Goal: Task Accomplishment & Management: Use online tool/utility

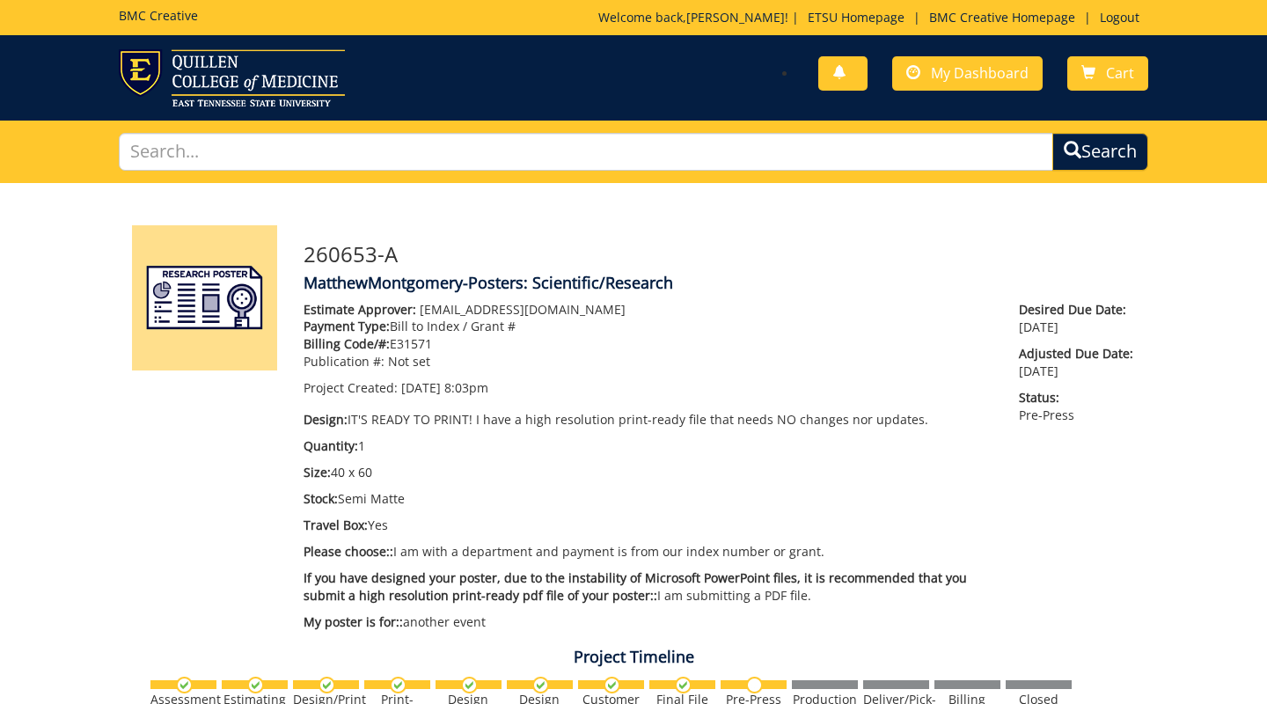
scroll to position [663, 0]
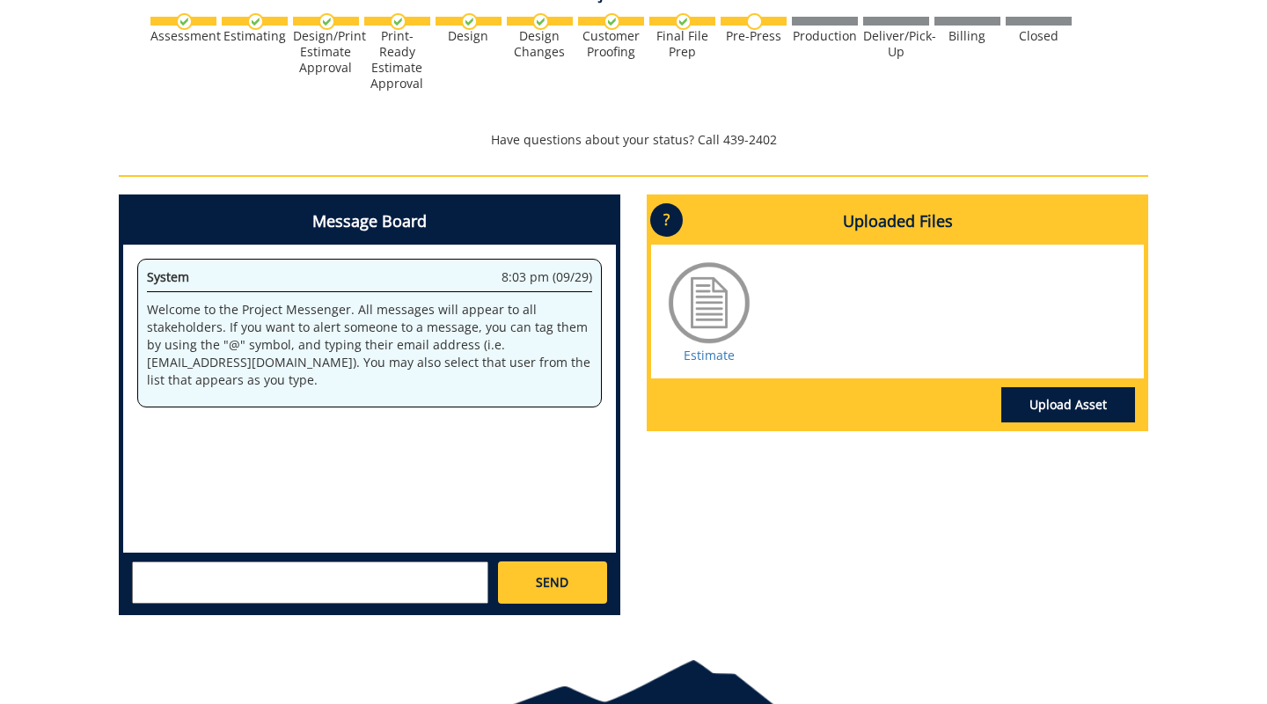
click at [1052, 404] on link "Upload Asset" at bounding box center [1068, 404] width 134 height 35
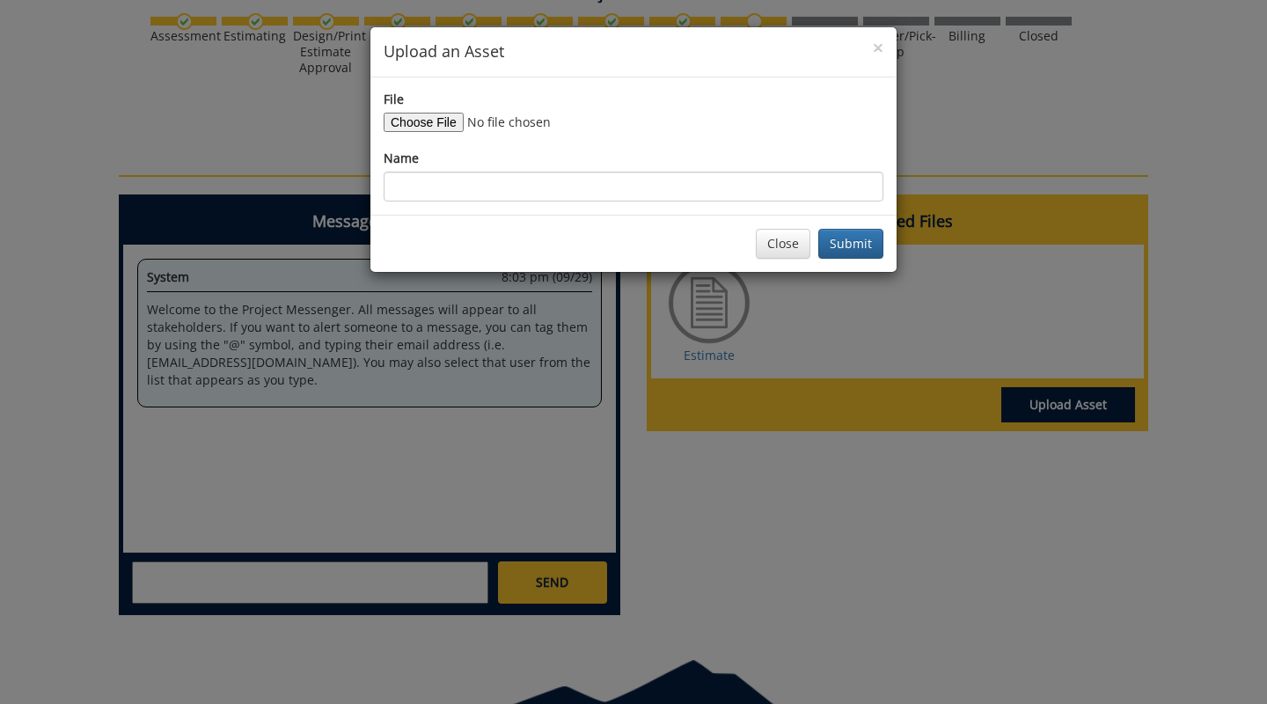
click at [428, 122] on input "File" at bounding box center [503, 122] width 239 height 19
click at [794, 239] on button "Close" at bounding box center [783, 244] width 55 height 30
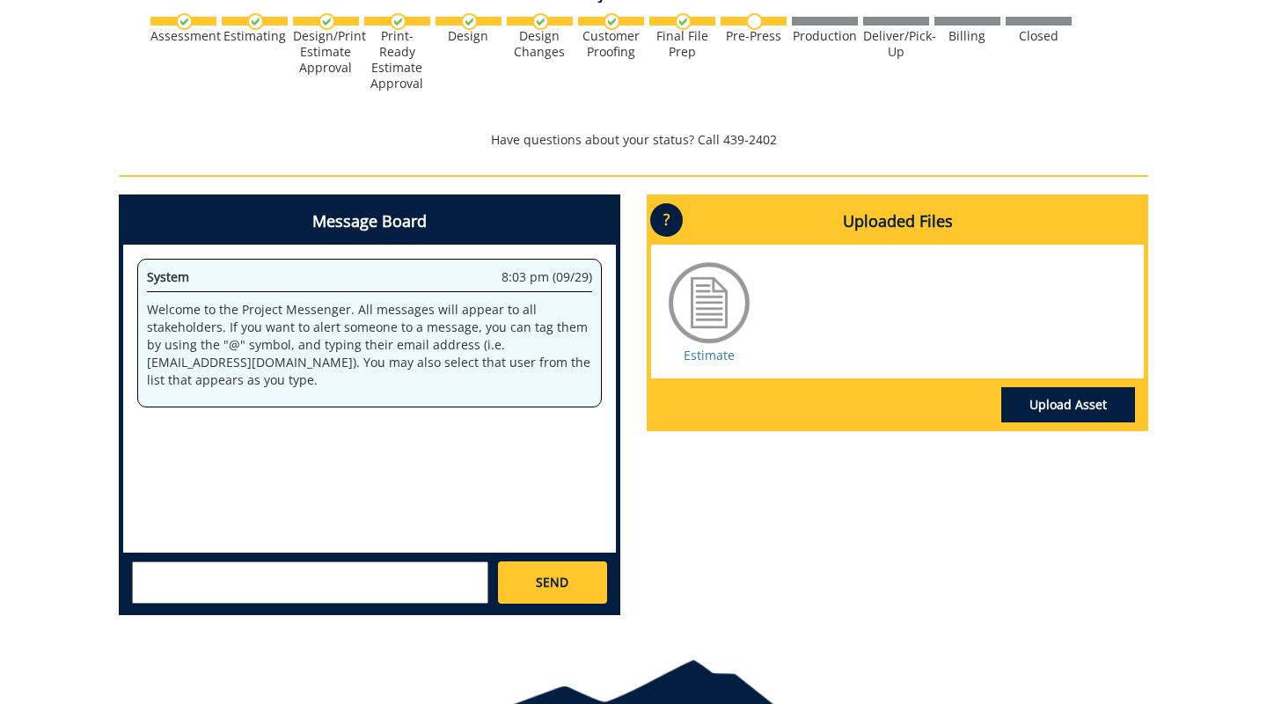
click at [1035, 395] on link "Upload Asset" at bounding box center [1068, 404] width 134 height 35
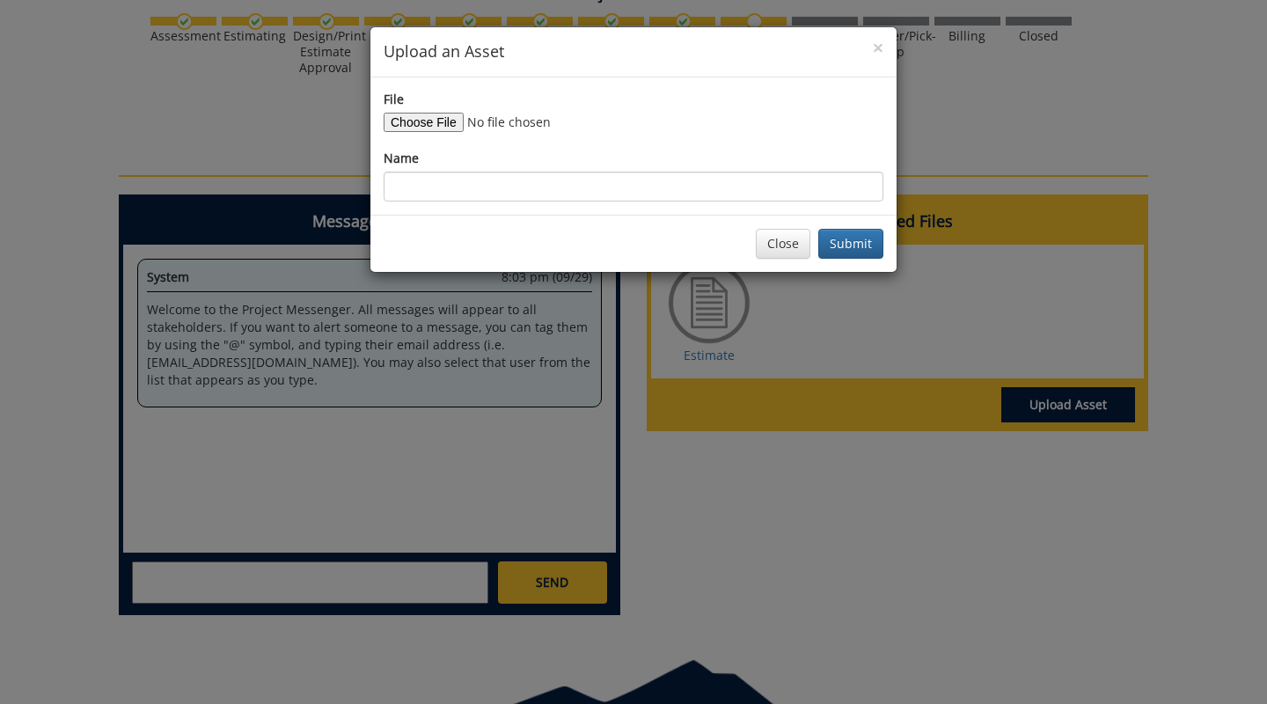
click at [427, 125] on input "File" at bounding box center [503, 122] width 239 height 19
type input "C:\fakepath\PRINT.Gonio Poster.pdf"
click at [858, 249] on button "Submit" at bounding box center [850, 244] width 65 height 30
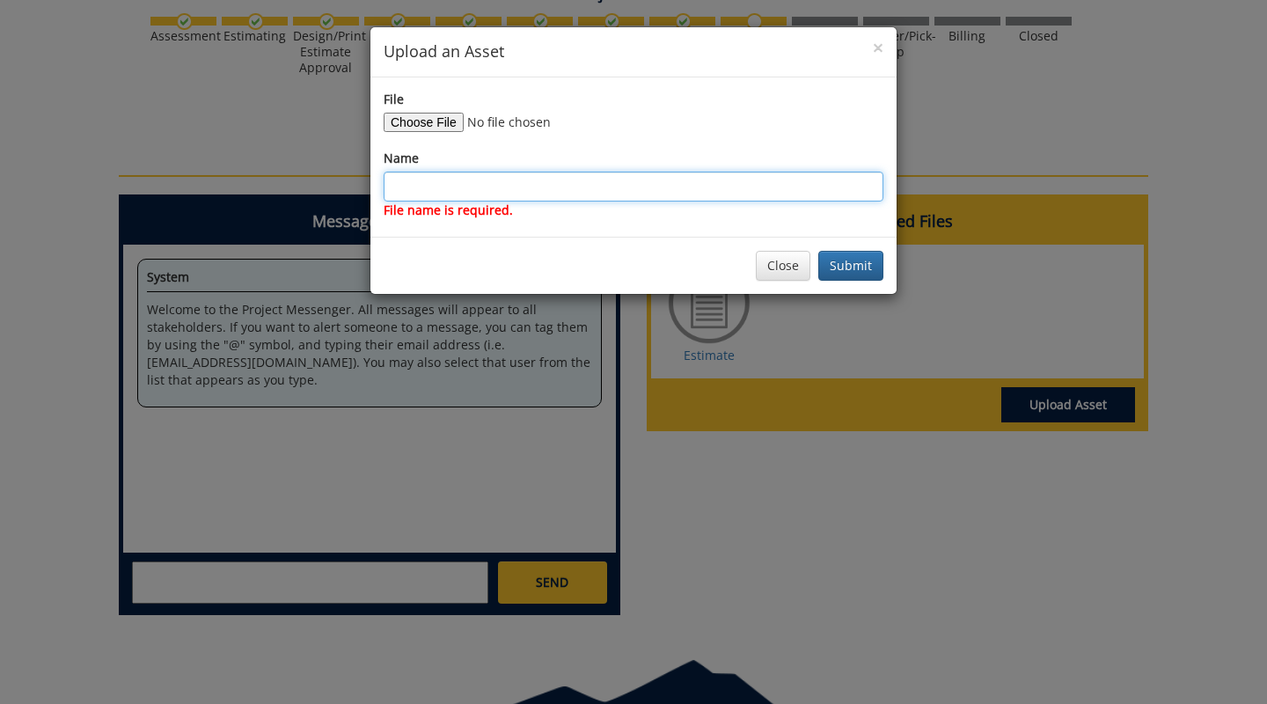
click at [644, 172] on input "Name" at bounding box center [634, 187] width 500 height 30
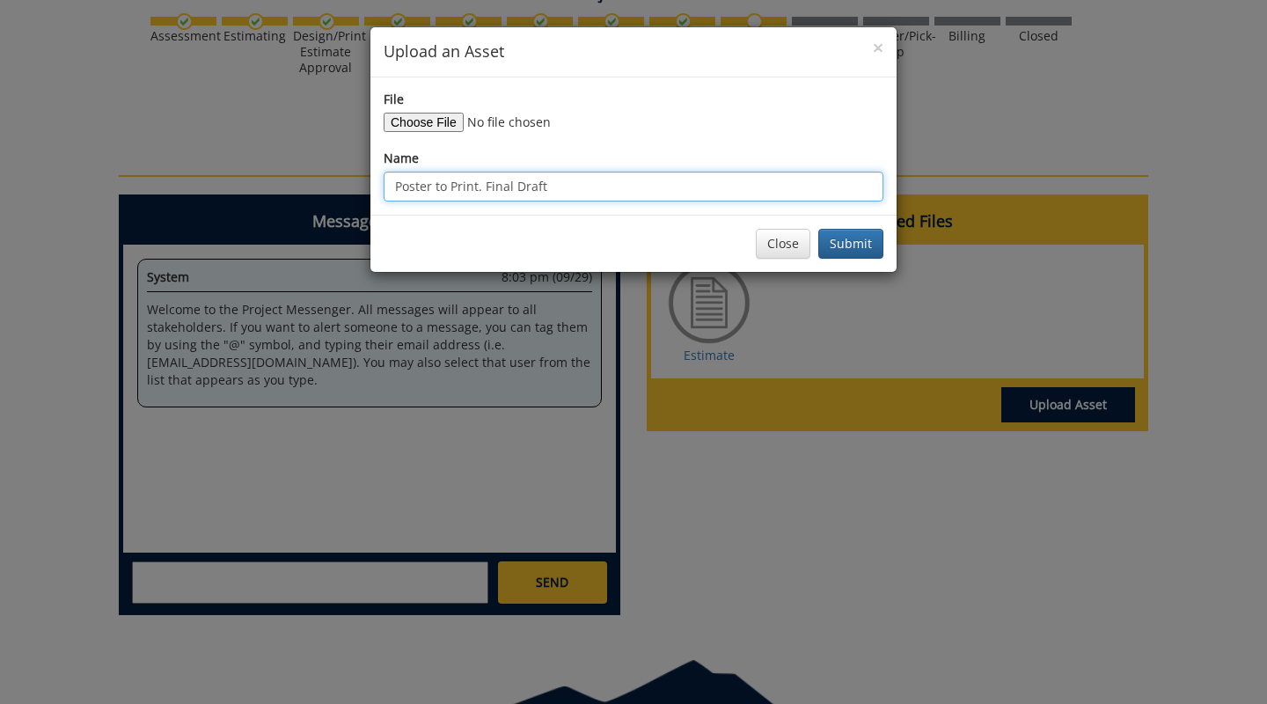
click at [394, 187] on input "Poster to Print. Final Draft" at bounding box center [634, 187] width 500 height 30
type input "Gonio Poster to Print. Final Draft"
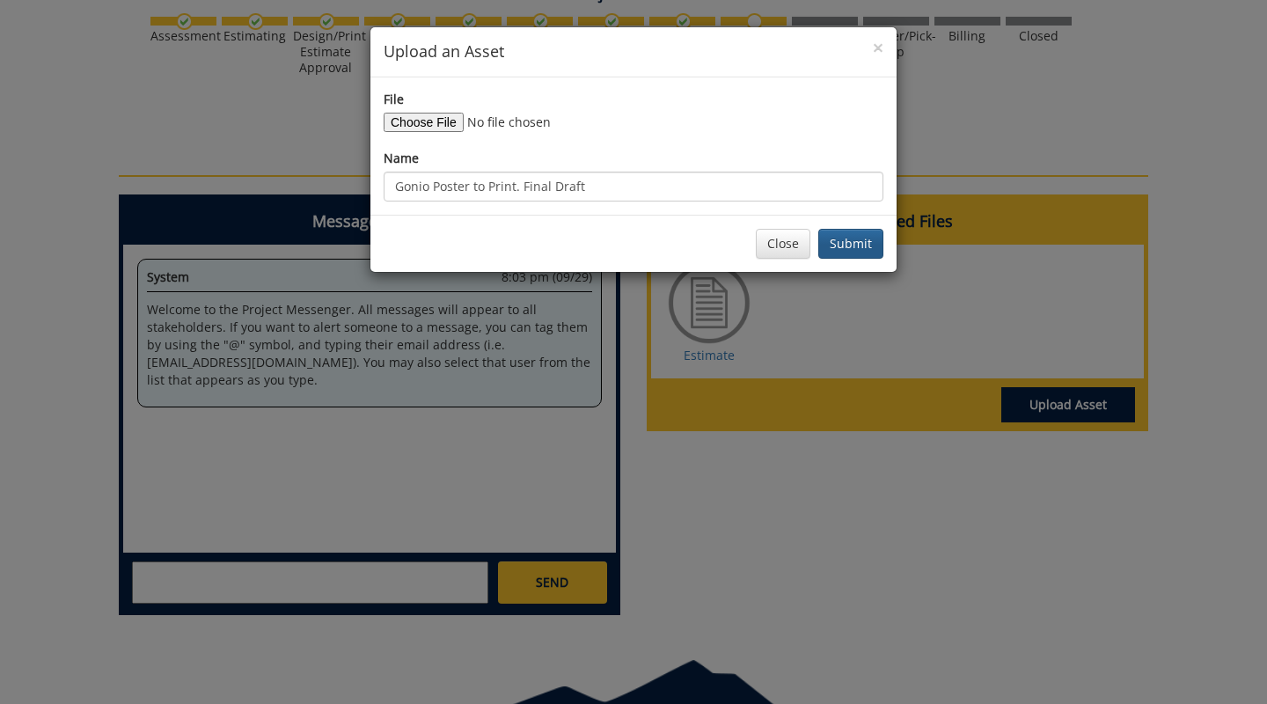
click at [857, 241] on button "Submit" at bounding box center [850, 244] width 65 height 30
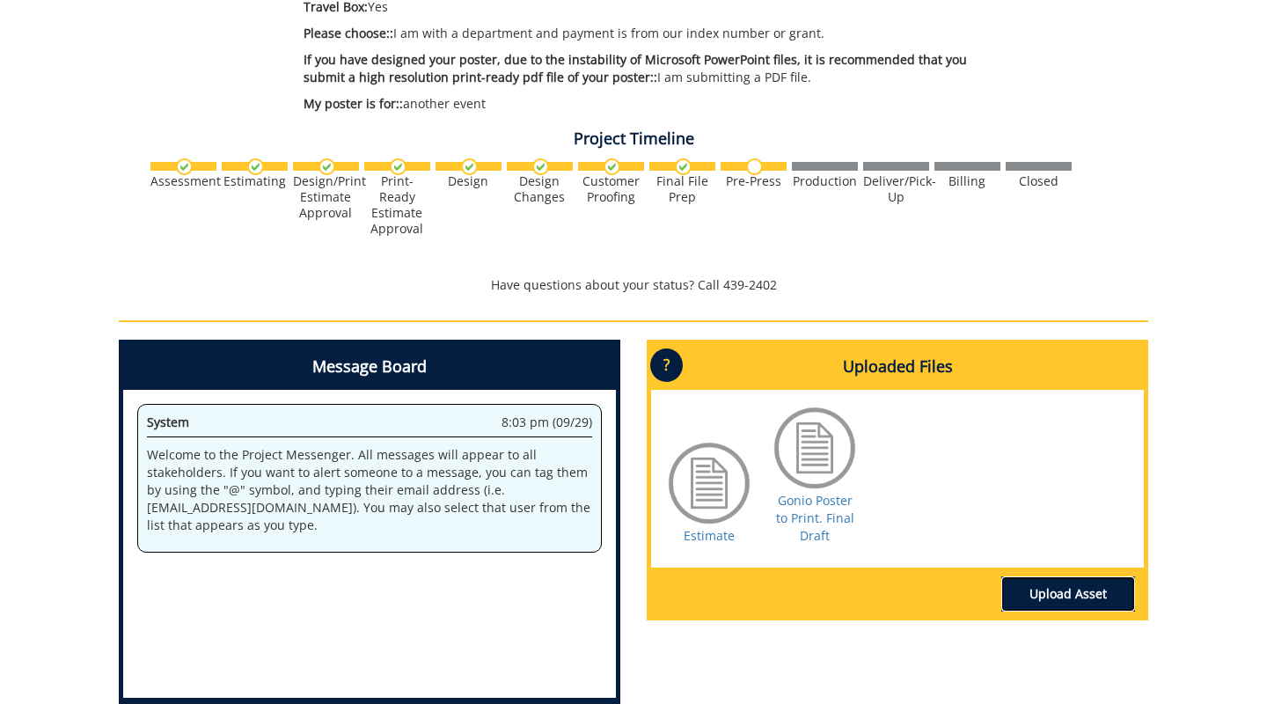
scroll to position [559, 0]
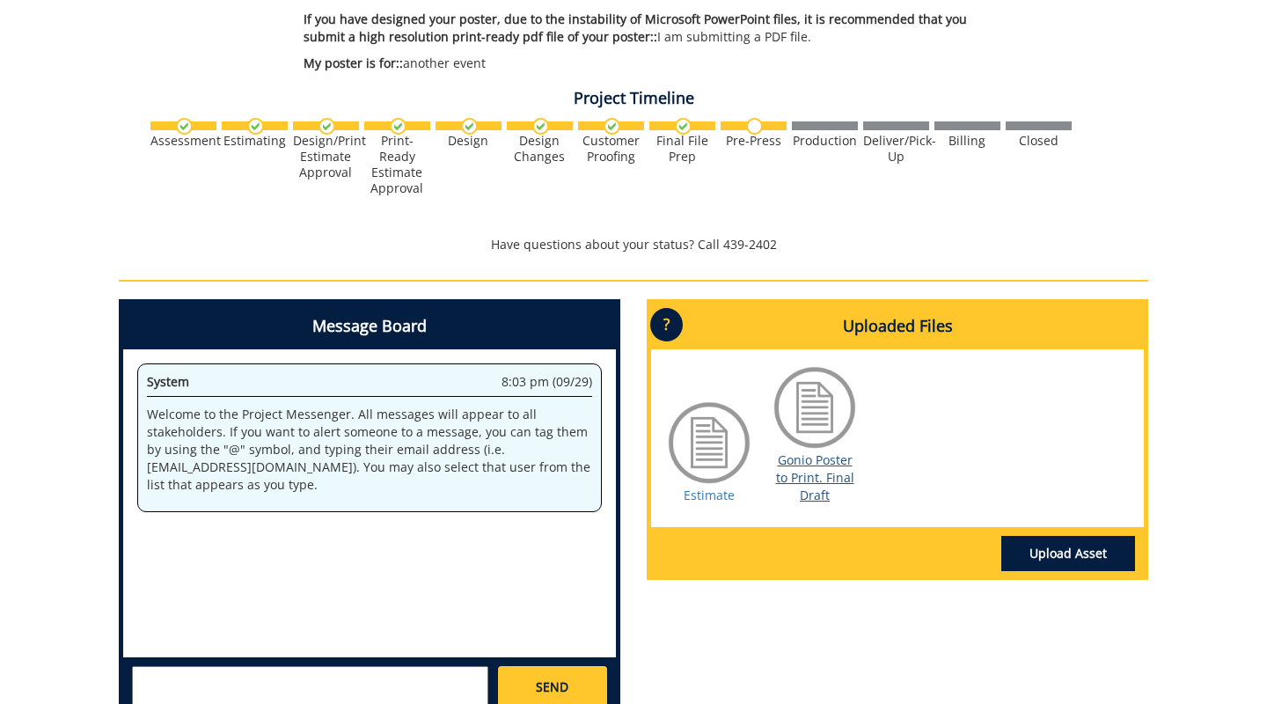
click at [816, 475] on link "Gonio Poster to Print. Final Draft" at bounding box center [815, 477] width 78 height 52
click at [816, 398] on div at bounding box center [815, 407] width 88 height 88
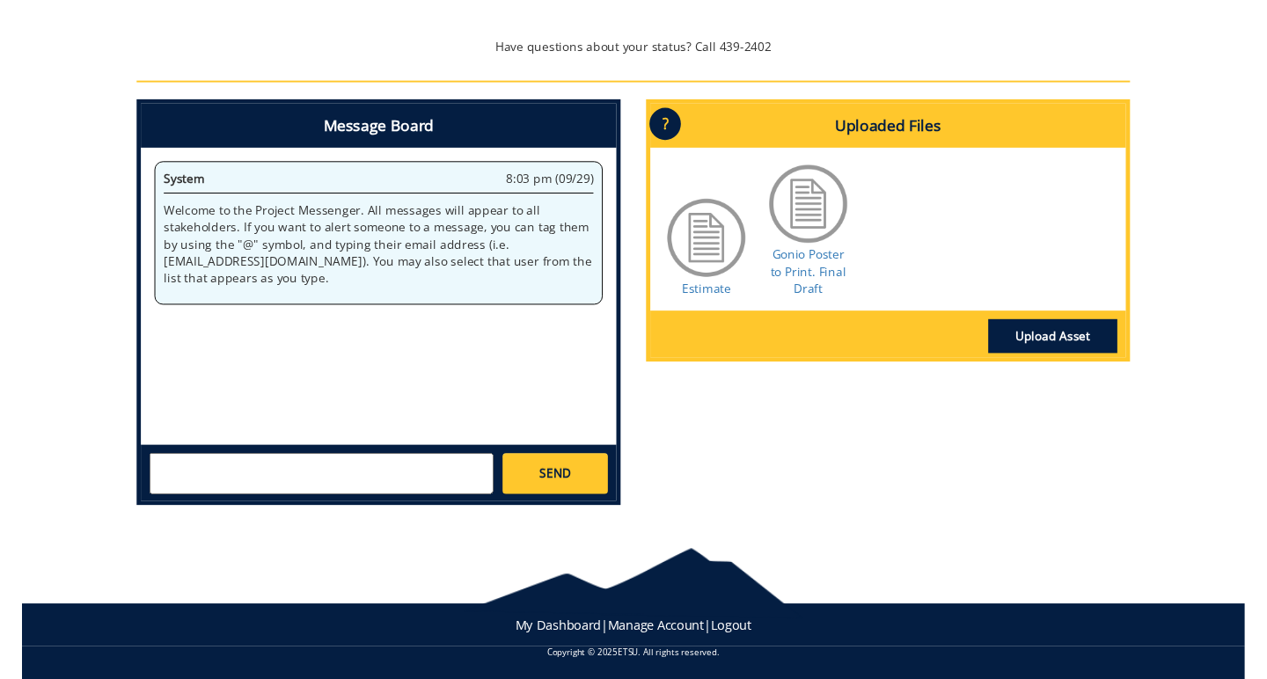
scroll to position [754, 0]
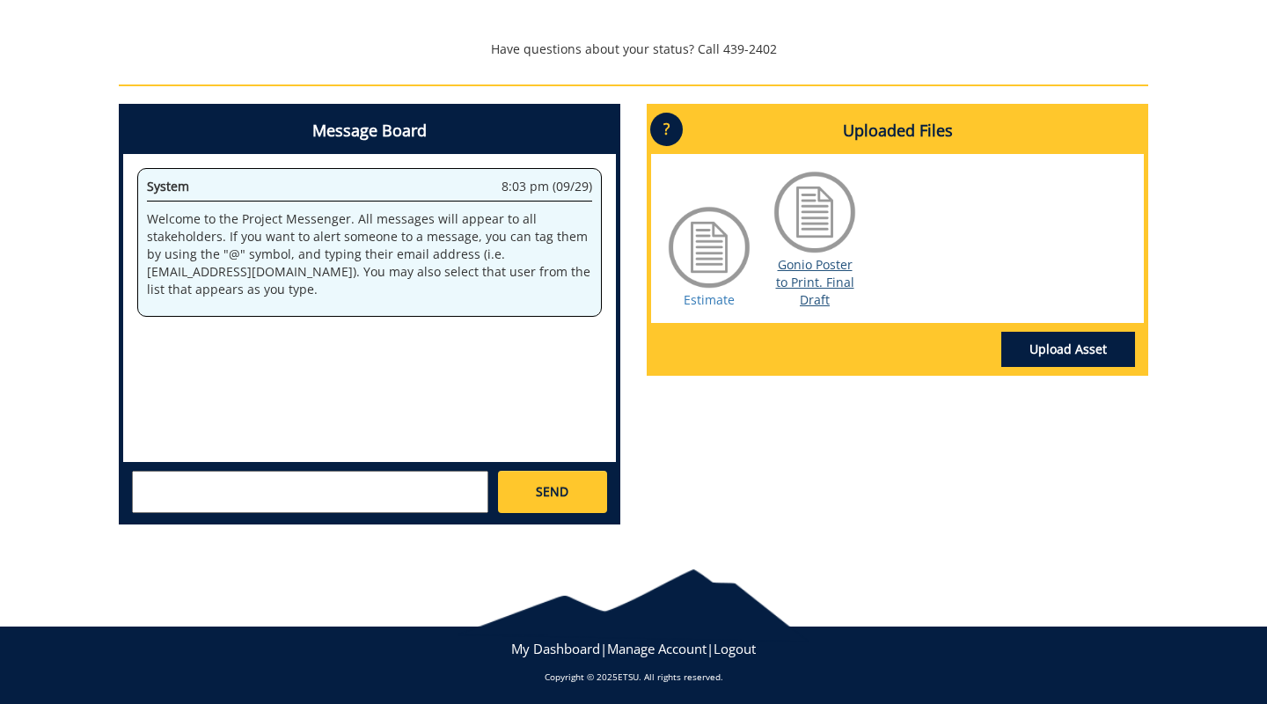
click at [808, 275] on link "Gonio Poster to Print. Final Draft" at bounding box center [815, 282] width 78 height 52
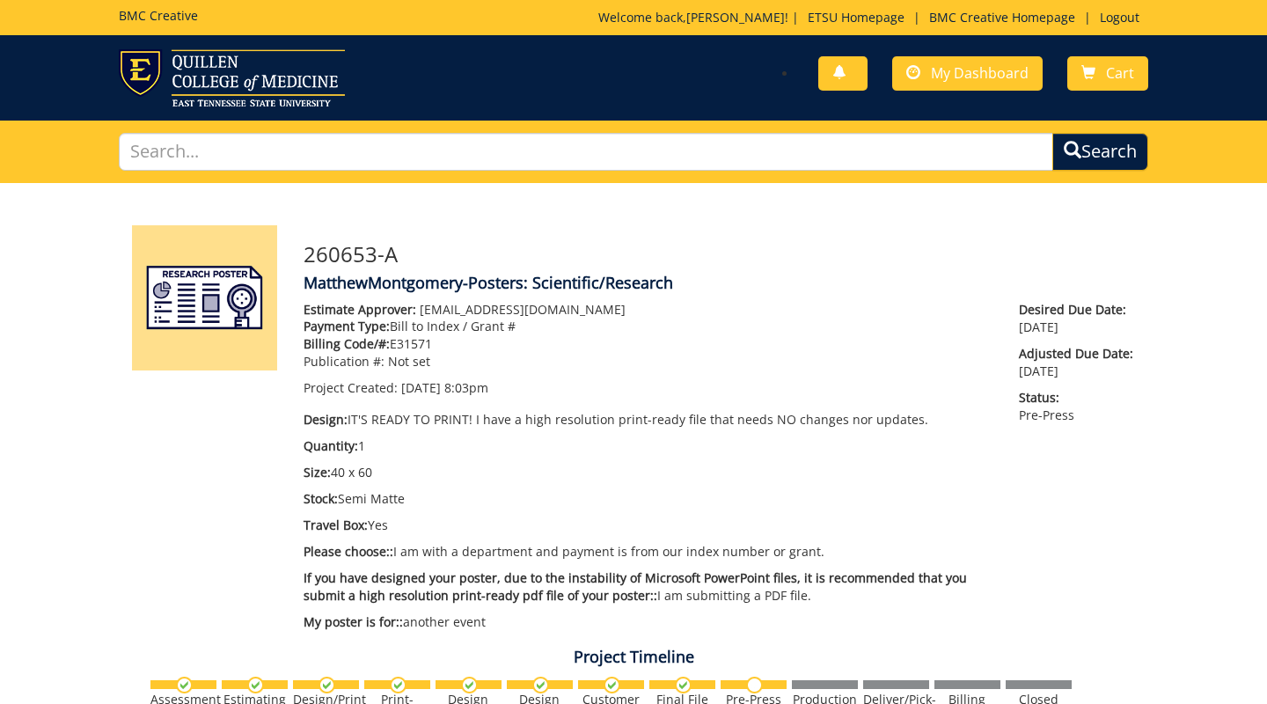
scroll to position [0, 0]
